Goal: Transaction & Acquisition: Book appointment/travel/reservation

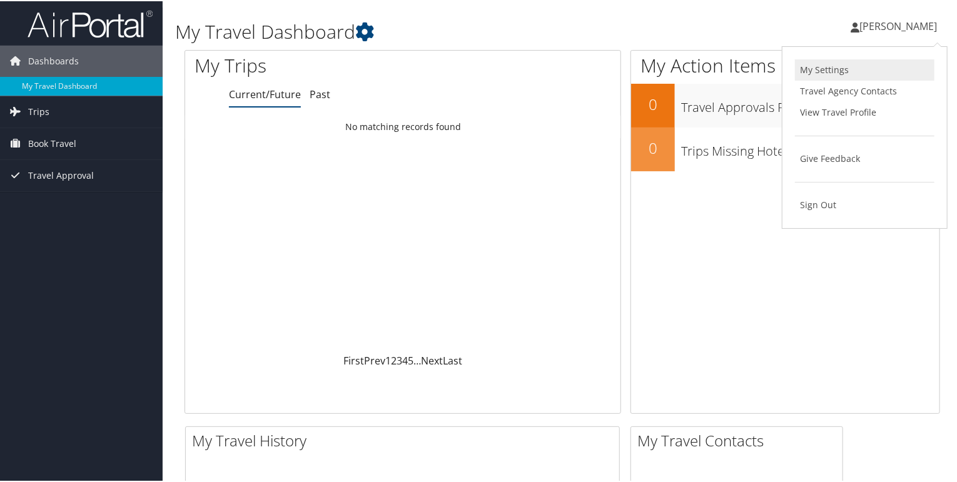
click at [831, 64] on link "My Settings" at bounding box center [865, 68] width 140 height 21
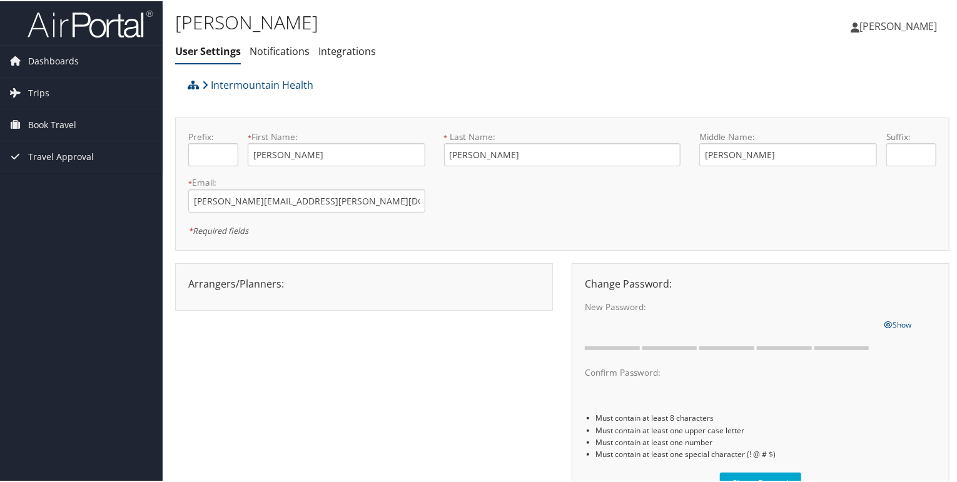
click at [877, 29] on span "[PERSON_NAME]" at bounding box center [899, 25] width 78 height 14
click at [833, 109] on link "View Travel Profile" at bounding box center [865, 111] width 140 height 21
click at [45, 126] on span "Book Travel" at bounding box center [52, 123] width 48 height 31
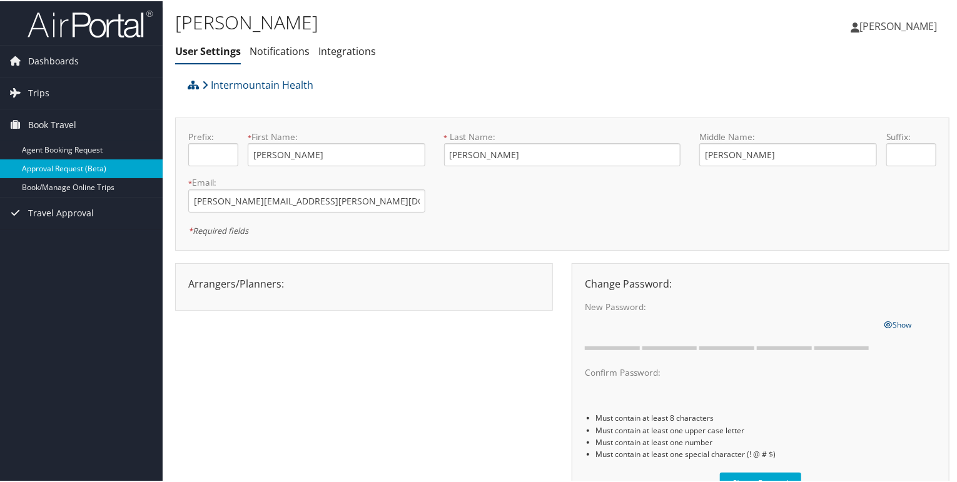
click at [44, 166] on link "Approval Request (Beta)" at bounding box center [81, 167] width 163 height 19
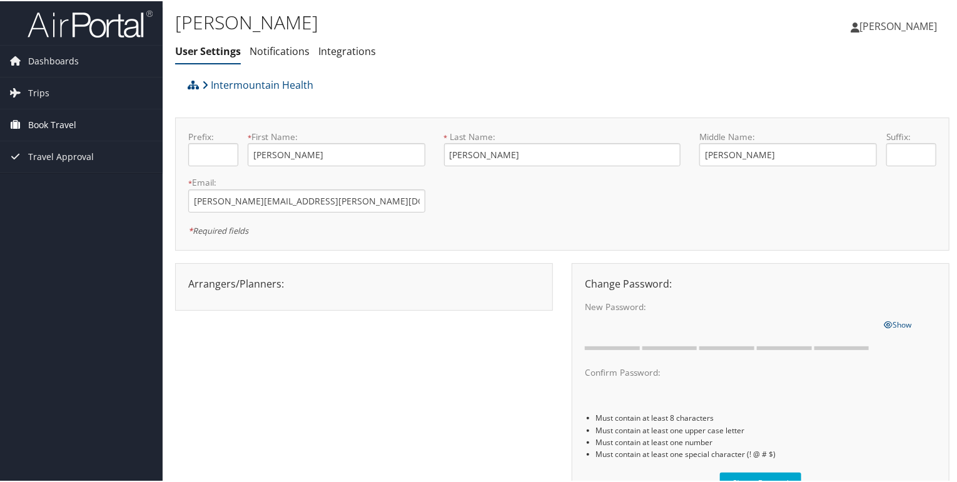
click at [47, 124] on span "Book Travel" at bounding box center [52, 123] width 48 height 31
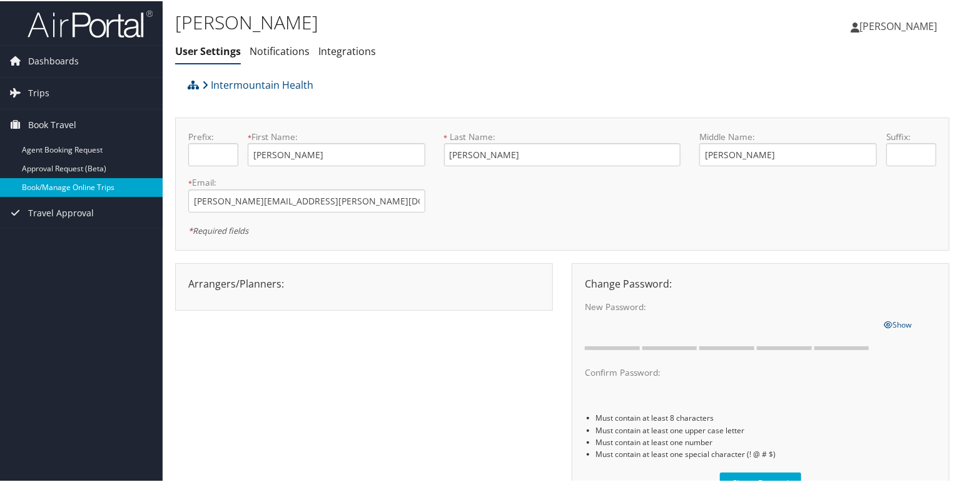
click at [53, 187] on link "Book/Manage Online Trips" at bounding box center [81, 186] width 163 height 19
click at [55, 192] on link "Book/Manage Online Trips" at bounding box center [81, 186] width 163 height 19
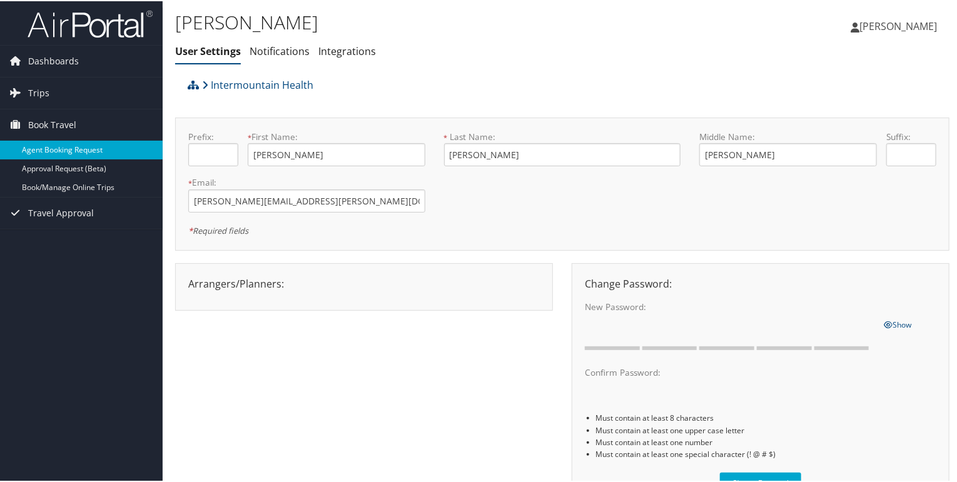
click at [43, 153] on link "Agent Booking Request" at bounding box center [81, 149] width 163 height 19
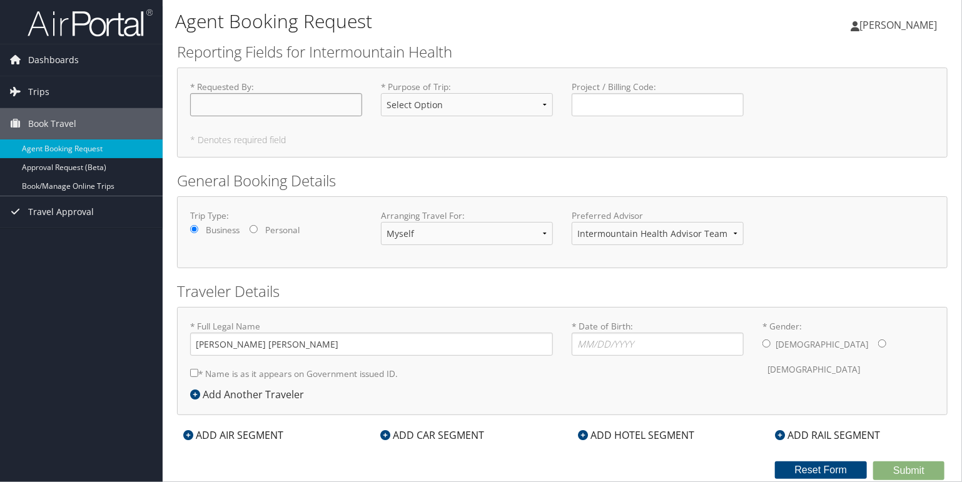
click at [305, 98] on input "* Requested By : Required" at bounding box center [276, 104] width 172 height 23
type input "[PERSON_NAME]"
click at [403, 104] on select "Select Option 3rd Party Reimbursable Business CME Conf or Education Groups Pers…" at bounding box center [467, 104] width 172 height 23
select select "Business"
click at [381, 93] on select "Select Option 3rd Party Reimbursable Business CME Conf or Education Groups Pers…" at bounding box center [467, 104] width 172 height 23
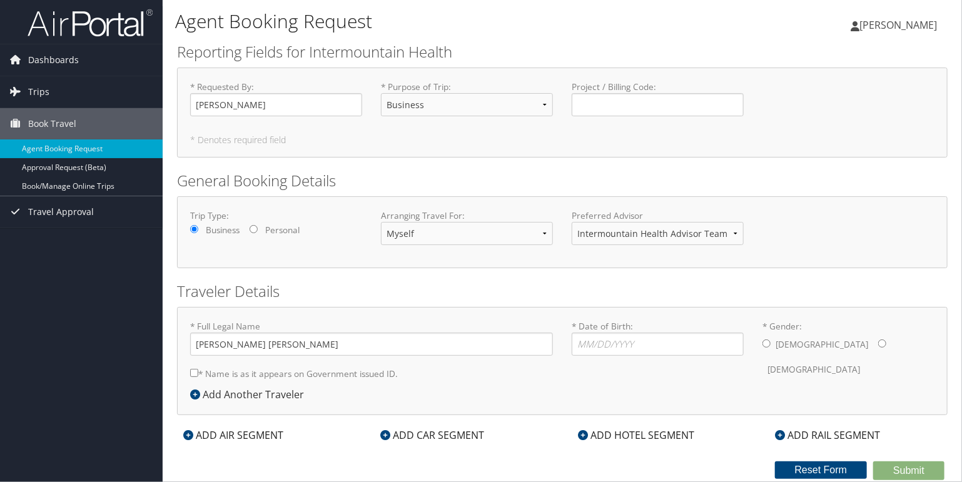
click at [315, 289] on h2 "Traveler Details" at bounding box center [562, 291] width 771 height 21
click at [586, 344] on input "* Date of Birth: Invalid Date" at bounding box center [658, 344] width 172 height 23
type input "04/19/1997"
click at [878, 342] on input "* Gender: Male Female" at bounding box center [882, 344] width 8 height 8
radio input "true"
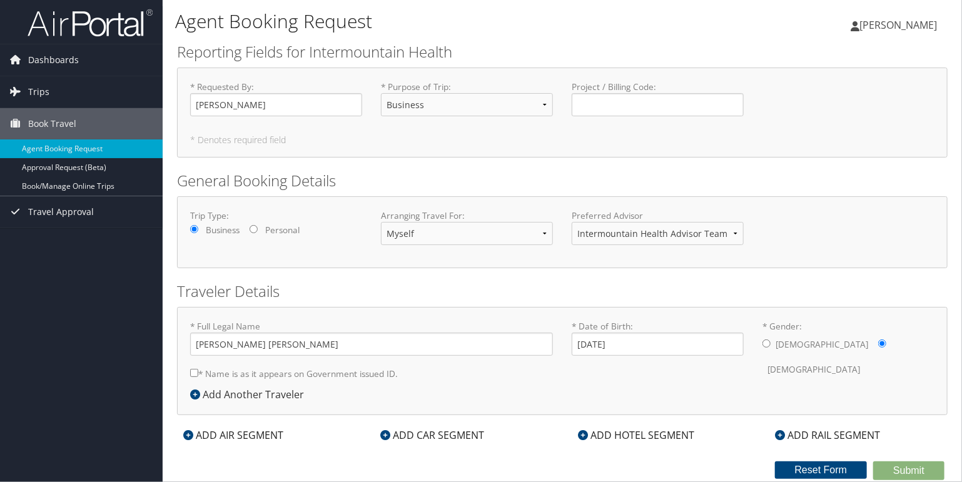
click at [193, 375] on input "* Name is as it appears on Government issued ID." at bounding box center [194, 373] width 8 height 8
checkbox input "true"
click at [251, 435] on div "ADD AIR SEGMENT" at bounding box center [233, 435] width 113 height 15
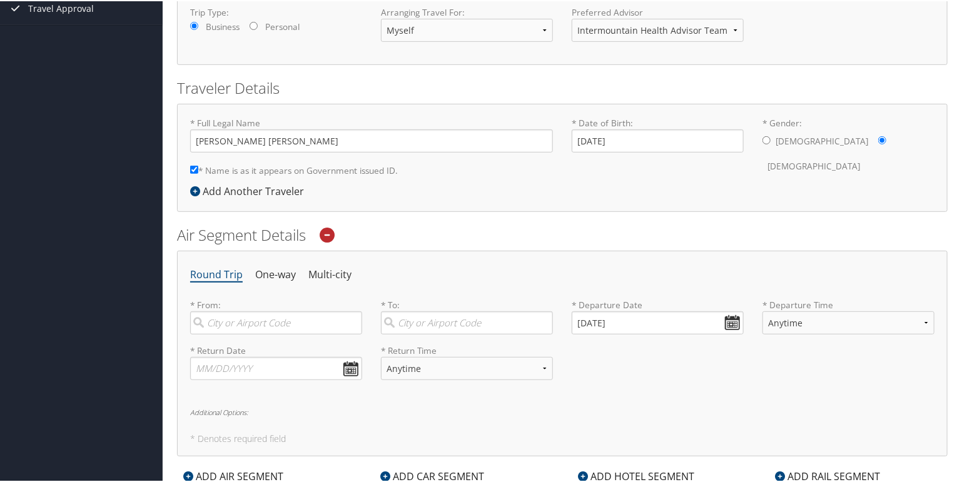
scroll to position [340, 0]
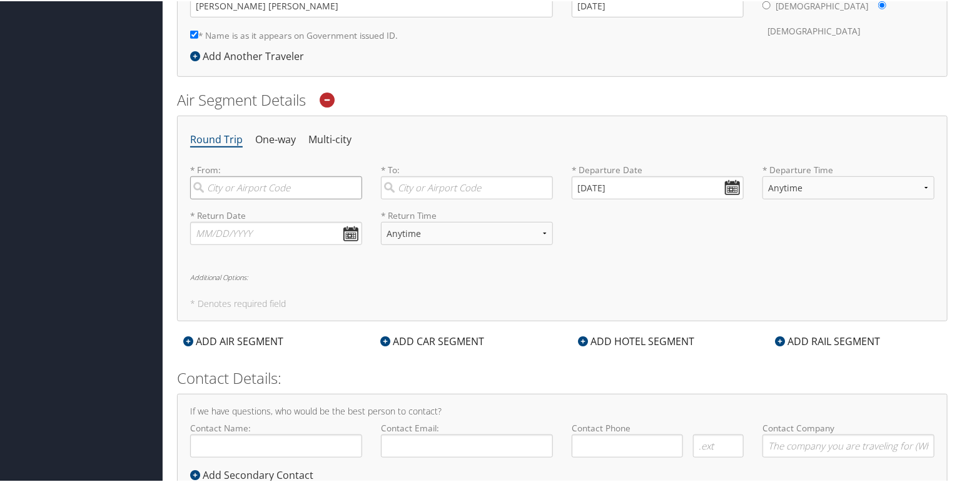
click at [223, 181] on input "search" at bounding box center [276, 186] width 172 height 23
click at [233, 208] on div "Salt Lake City (SLC Utah)" at bounding box center [277, 221] width 155 height 32
click at [233, 198] on input "salt lake" at bounding box center [276, 186] width 172 height 23
type input "Salt Lake City (SLC Utah)"
click at [419, 187] on input "search" at bounding box center [467, 186] width 172 height 23
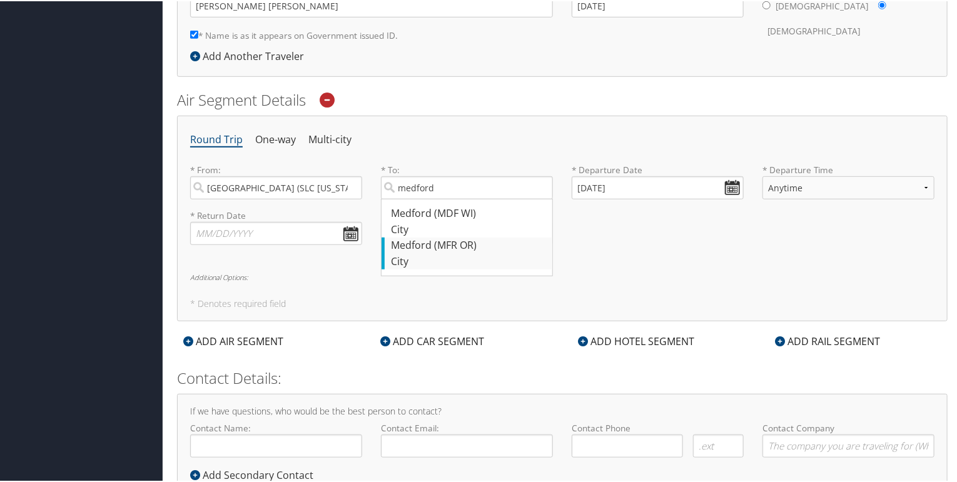
click at [420, 247] on div "Medford (MFR OR)" at bounding box center [468, 245] width 155 height 16
click at [420, 198] on input "medford" at bounding box center [467, 186] width 172 height 23
type input "Medford (MFR OR)"
click at [725, 183] on input "09/02/2025" at bounding box center [658, 186] width 172 height 23
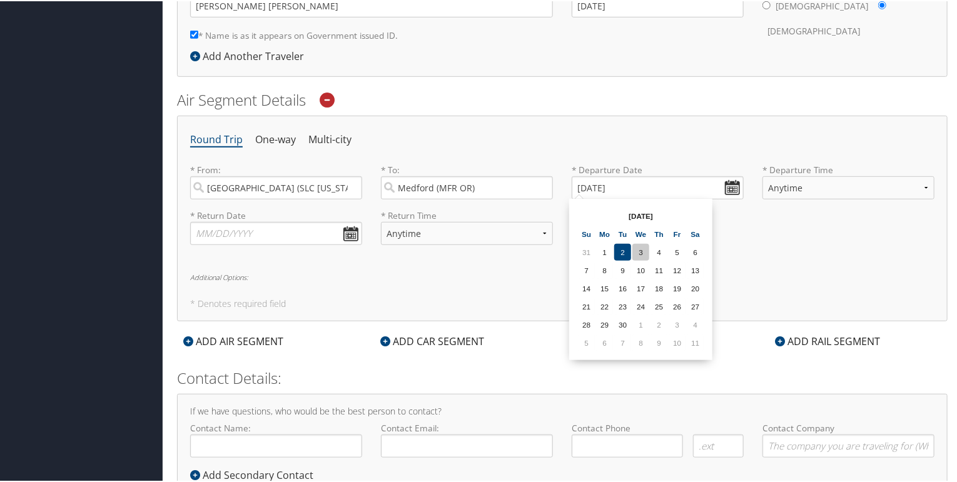
click at [636, 244] on td "3" at bounding box center [641, 251] width 17 height 17
type input "09/03/2025"
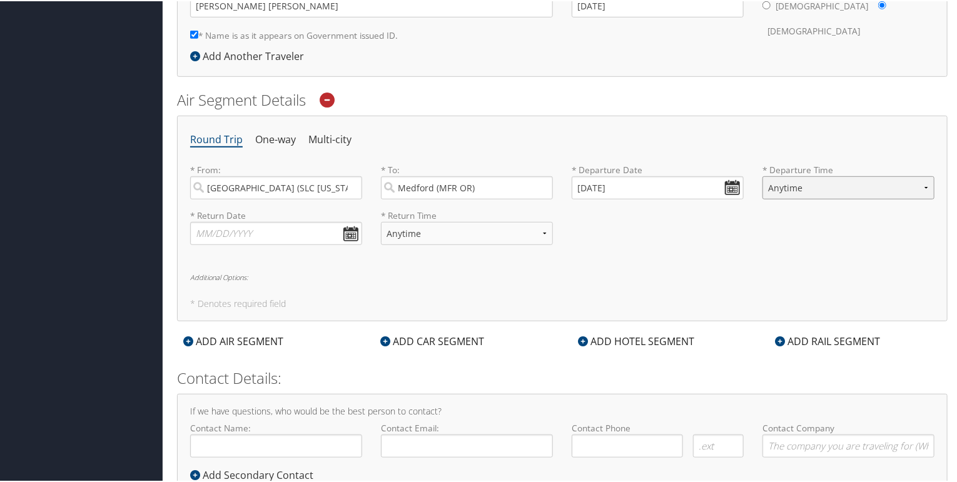
click at [793, 180] on select "Anytime Early Morning (5AM-7AM) Morning (7AM-12PM) Afternoon (12PM-5PM) Evening…" at bounding box center [849, 186] width 172 height 23
click at [763, 175] on select "Anytime Early Morning (5AM-7AM) Morning (7AM-12PM) Afternoon (12PM-5PM) Evening…" at bounding box center [849, 186] width 172 height 23
click at [797, 191] on select "Anytime Early Morning (5AM-7AM) Morning (7AM-12PM) Afternoon (12PM-5PM) Evening…" at bounding box center [849, 186] width 172 height 23
select select "7AM-12PM"
click at [763, 175] on select "Anytime Early Morning (5AM-7AM) Morning (7AM-12PM) Afternoon (12PM-5PM) Evening…" at bounding box center [849, 186] width 172 height 23
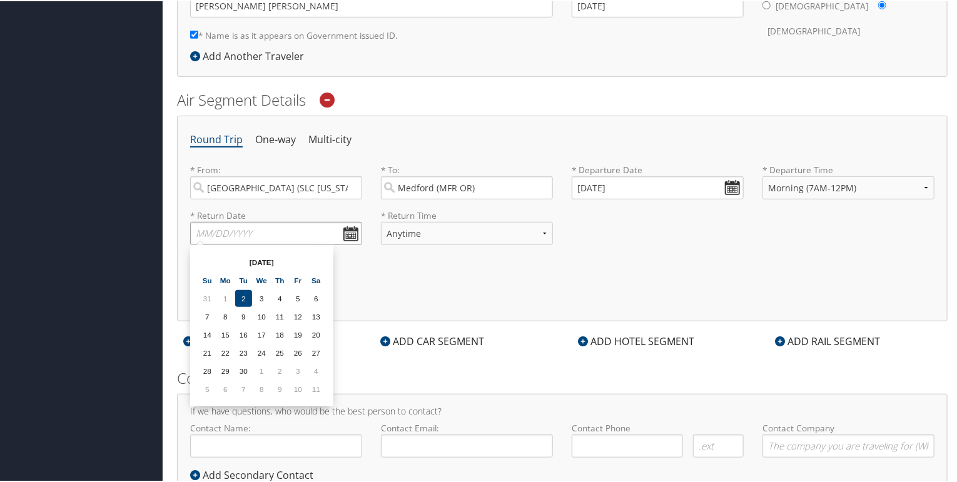
click at [338, 230] on input "text" at bounding box center [276, 232] width 172 height 23
click at [290, 294] on td "5" at bounding box center [298, 297] width 17 height 17
type input "09/05/2025"
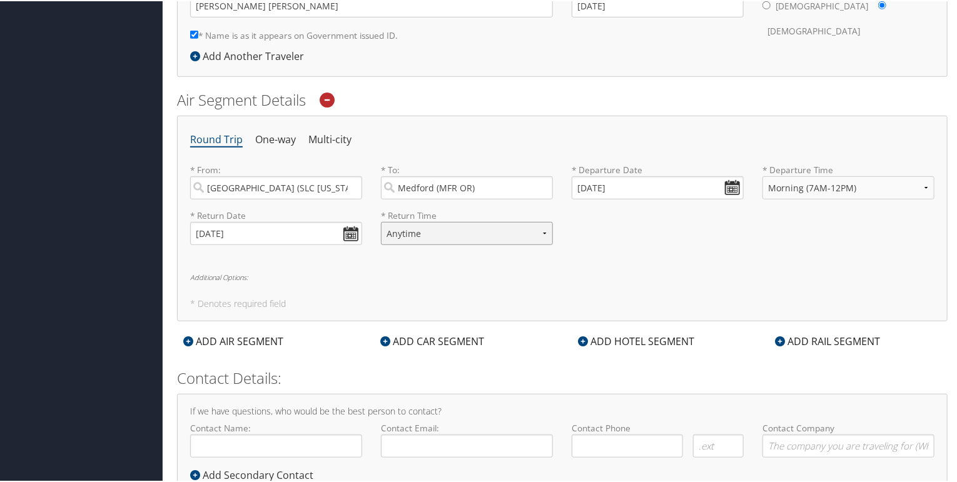
click at [476, 236] on select "Anytime Early Morning (5AM-7AM) Morning (7AM-12PM) Afternoon (12PM-5PM) Evening…" at bounding box center [467, 232] width 172 height 23
select select "5AM-7AM"
click at [381, 221] on select "Anytime Early Morning (5AM-7AM) Morning (7AM-12PM) Afternoon (12PM-5PM) Evening…" at bounding box center [467, 232] width 172 height 23
click at [362, 278] on div "Round Trip One-way Multi-city * From: Salt Lake City (SLC Utah) Required * To: …" at bounding box center [562, 218] width 771 height 206
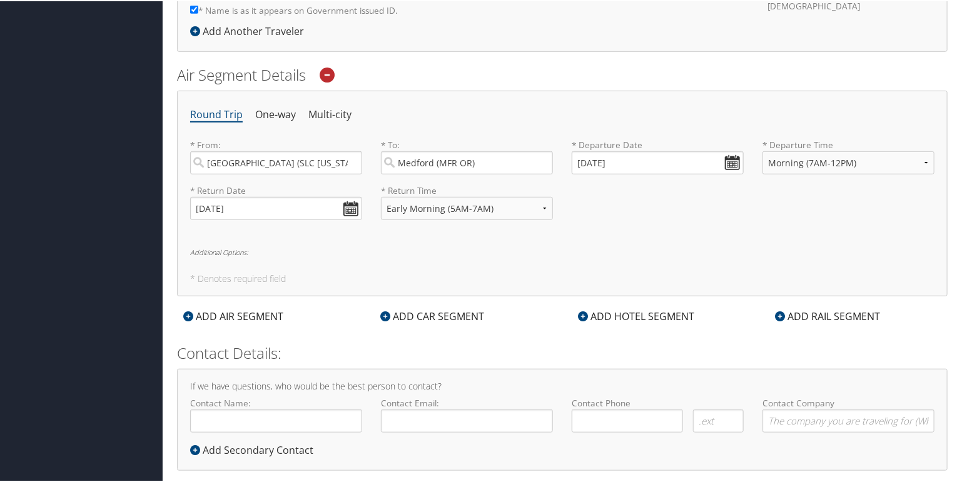
scroll to position [382, 0]
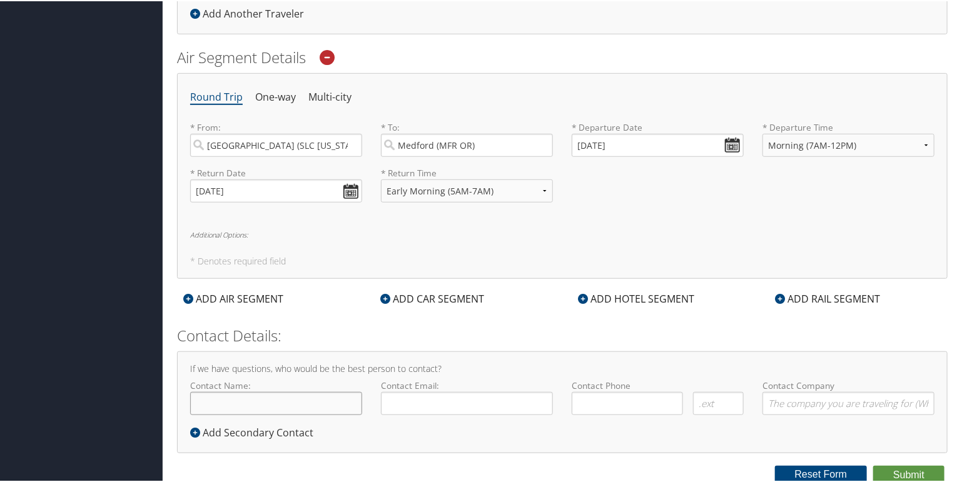
click at [247, 410] on input "Contact Name:" at bounding box center [276, 402] width 172 height 23
type input "[PERSON_NAME]"
type input "jessie.mitchell@selecthealth.org"
type input "(385) 563-2538"
click at [611, 295] on div "ADD HOTEL SEGMENT" at bounding box center [636, 297] width 129 height 15
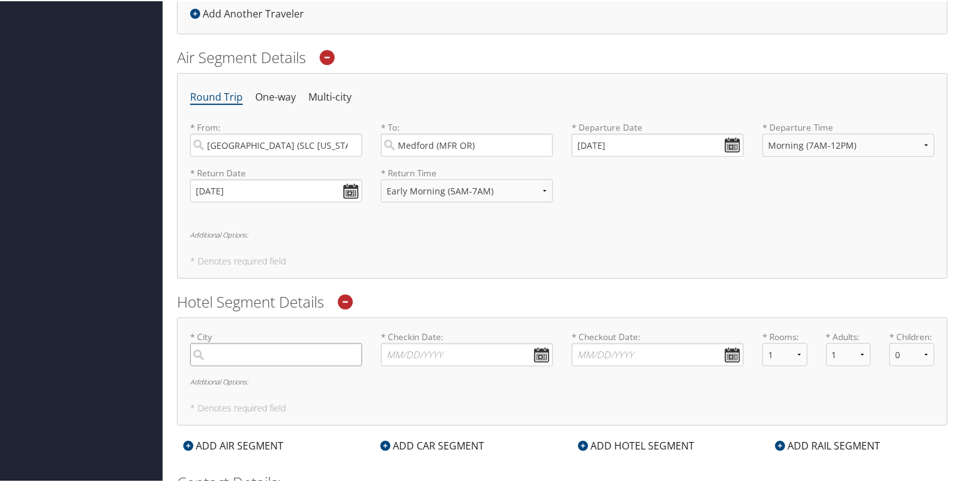
click at [250, 358] on input "search" at bounding box center [276, 353] width 172 height 23
click at [233, 418] on div "Medford (MFR OR)" at bounding box center [277, 412] width 155 height 16
click at [233, 365] on input "Medford" at bounding box center [276, 353] width 172 height 23
type input "Medford"
click at [541, 349] on input "* Checkin Date: Dates must be valid" at bounding box center [467, 353] width 172 height 23
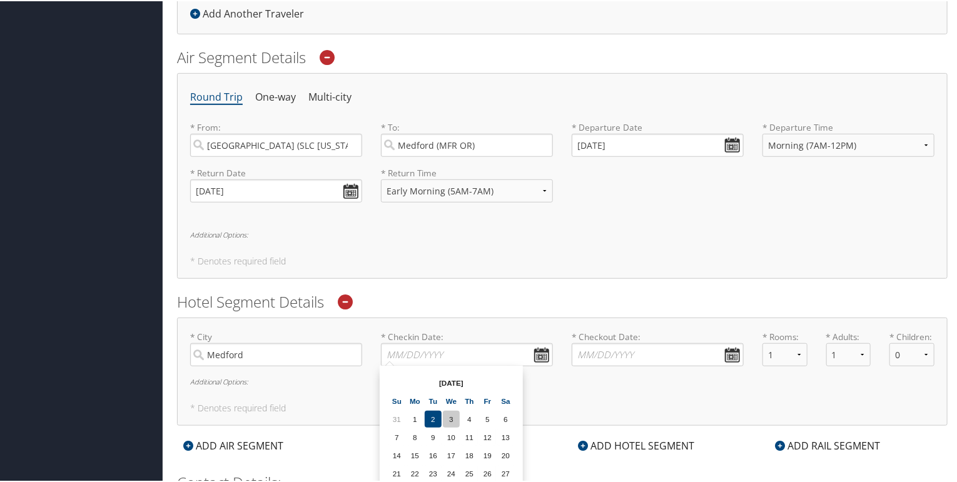
click at [448, 415] on td "3" at bounding box center [451, 418] width 17 height 17
type input "09/03/2025"
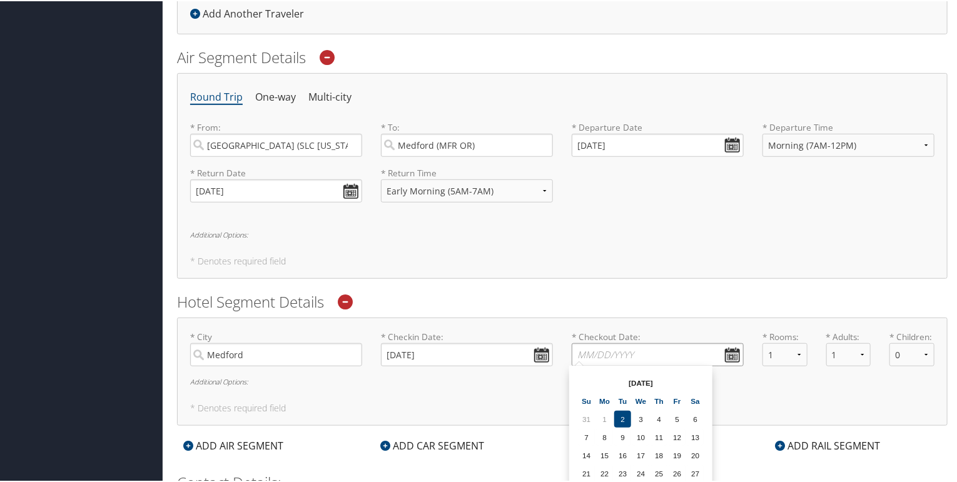
click at [724, 351] on input "* Checkout Date: Dates must be valid" at bounding box center [658, 353] width 172 height 23
click at [678, 421] on td "5" at bounding box center [677, 418] width 17 height 17
type input "09/05/2025"
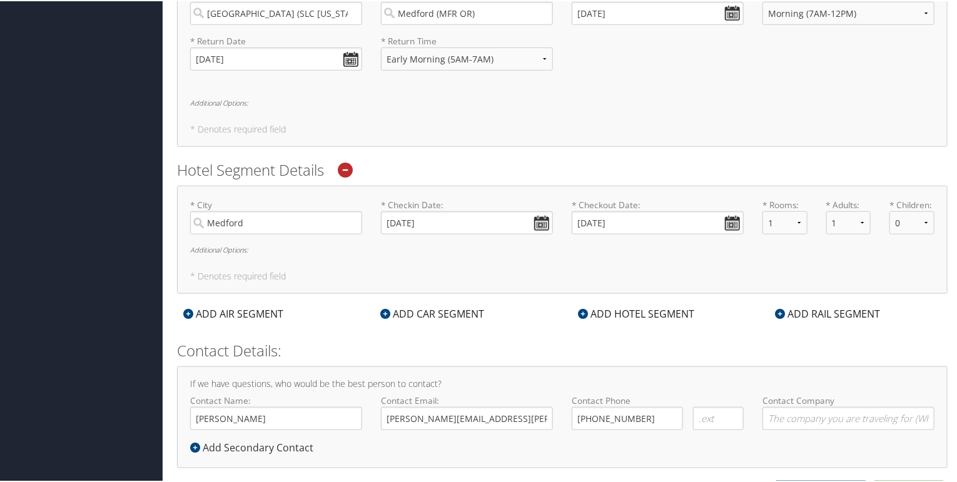
scroll to position [529, 0]
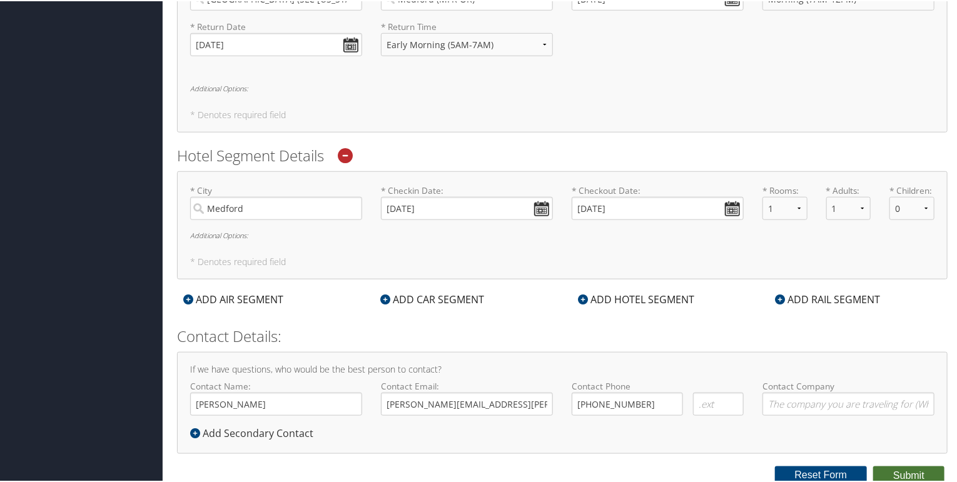
click at [890, 474] on button "Submit" at bounding box center [908, 475] width 71 height 19
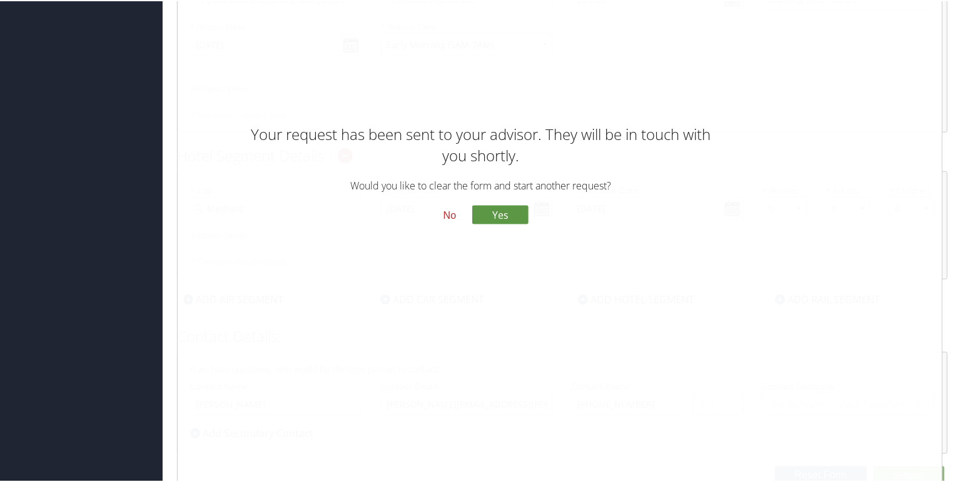
click at [434, 211] on button "No" at bounding box center [450, 214] width 33 height 21
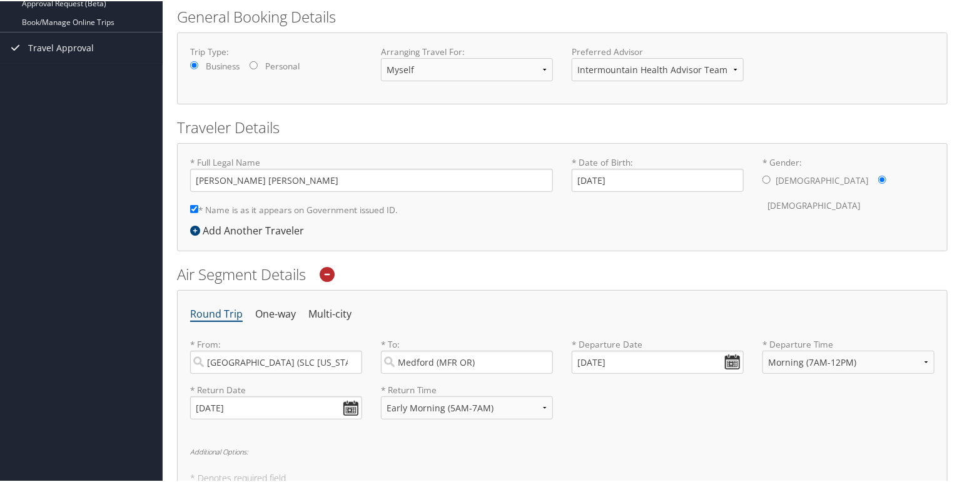
scroll to position [0, 0]
